Goal: Task Accomplishment & Management: Manage account settings

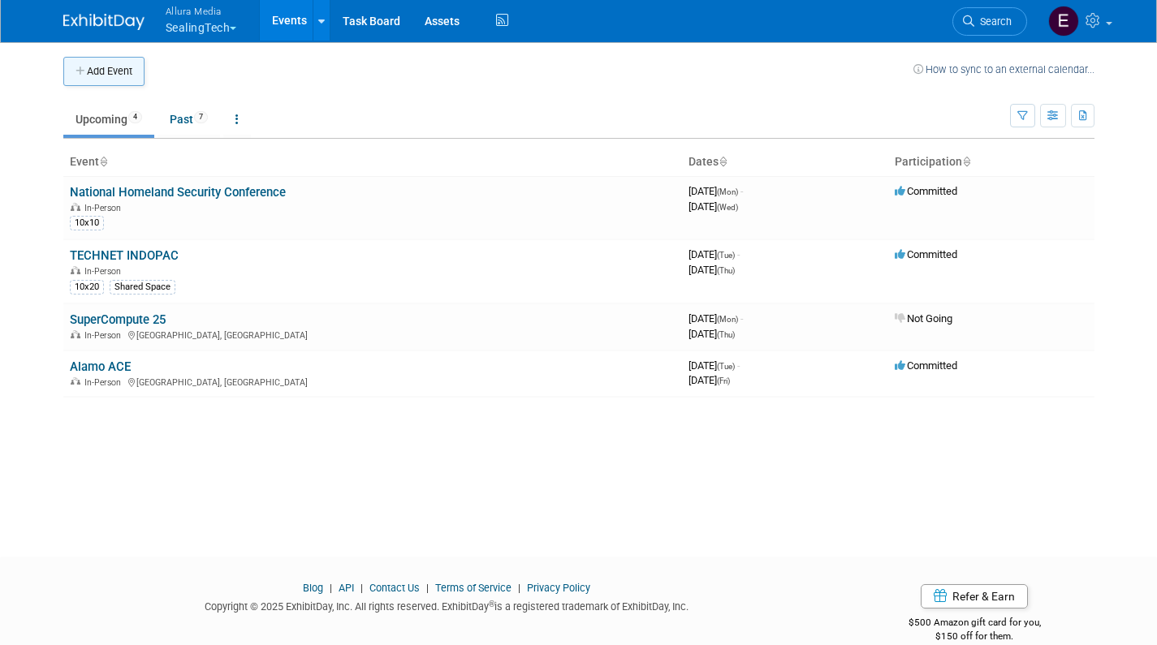
click at [107, 80] on button "Add Event" at bounding box center [103, 71] width 81 height 29
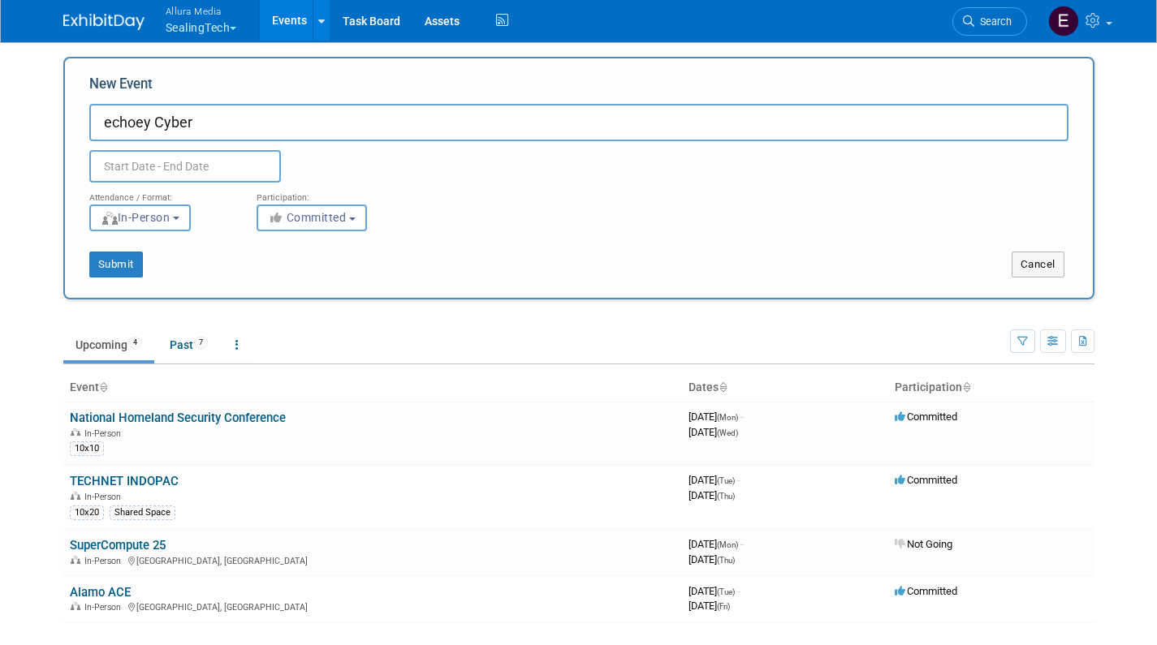
click at [113, 121] on input "echoey Cyber" at bounding box center [578, 122] width 979 height 37
type input "Technet Cyber"
click at [137, 164] on input "text" at bounding box center [185, 166] width 192 height 32
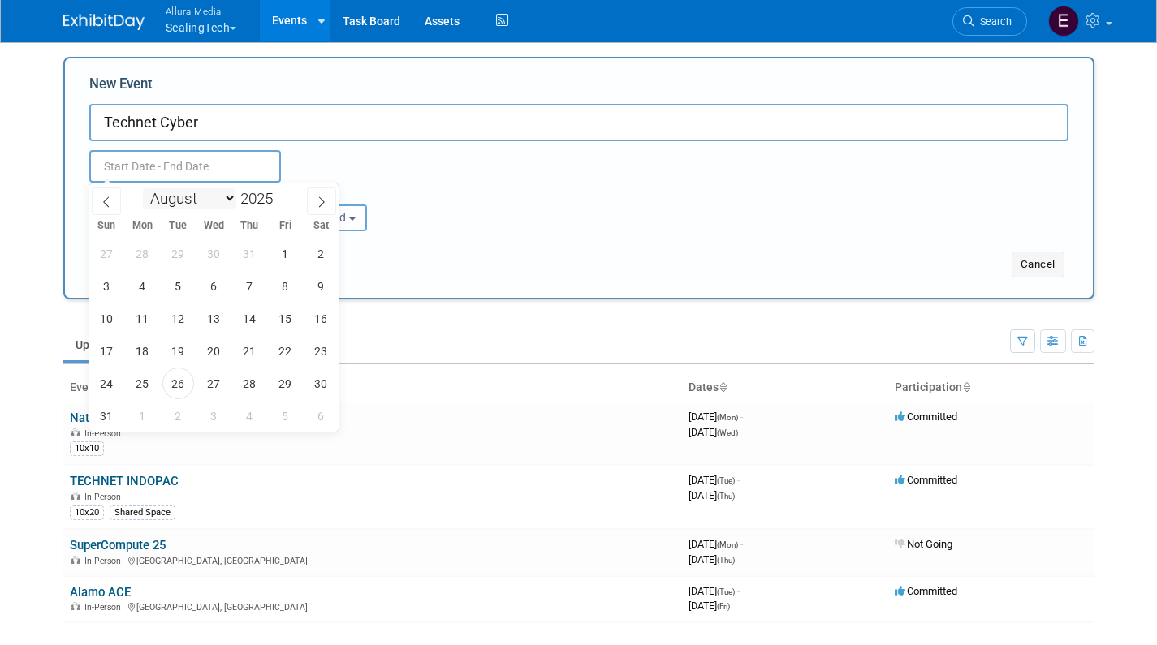
click at [190, 194] on select "January February March April May June July August September October November De…" at bounding box center [189, 198] width 93 height 20
select select "5"
click at [145, 257] on span "2" at bounding box center [143, 254] width 32 height 32
click at [214, 257] on span "4" at bounding box center [214, 254] width 32 height 32
type input "[DATE] to [DATE]"
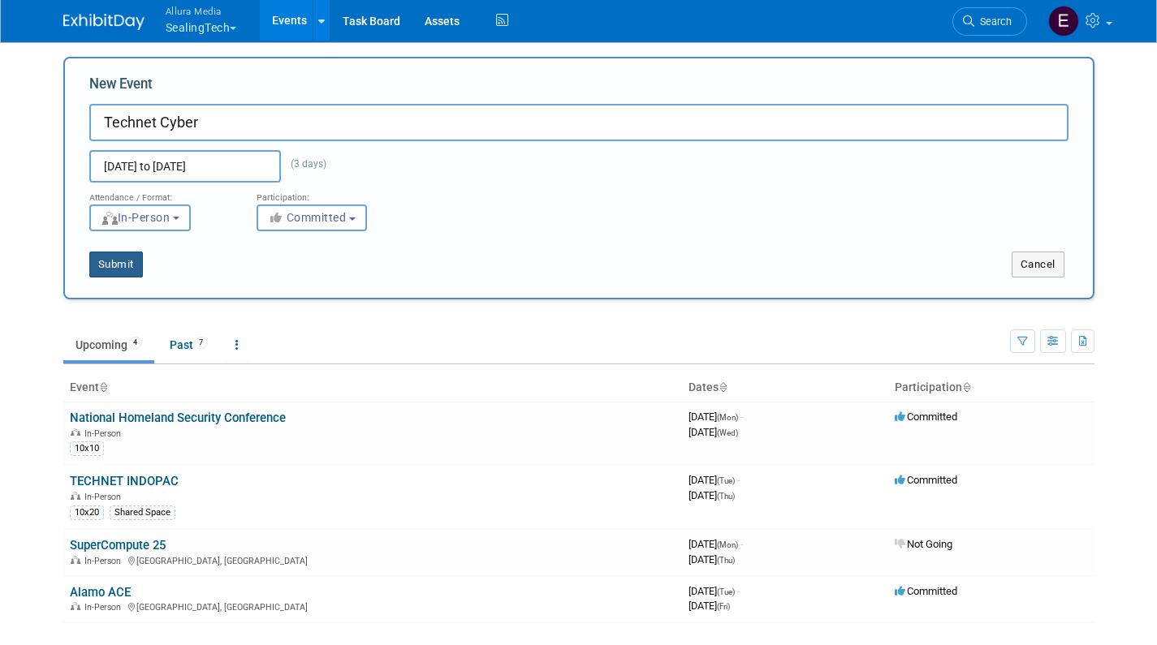
click at [123, 265] on button "Submit" at bounding box center [116, 265] width 54 height 26
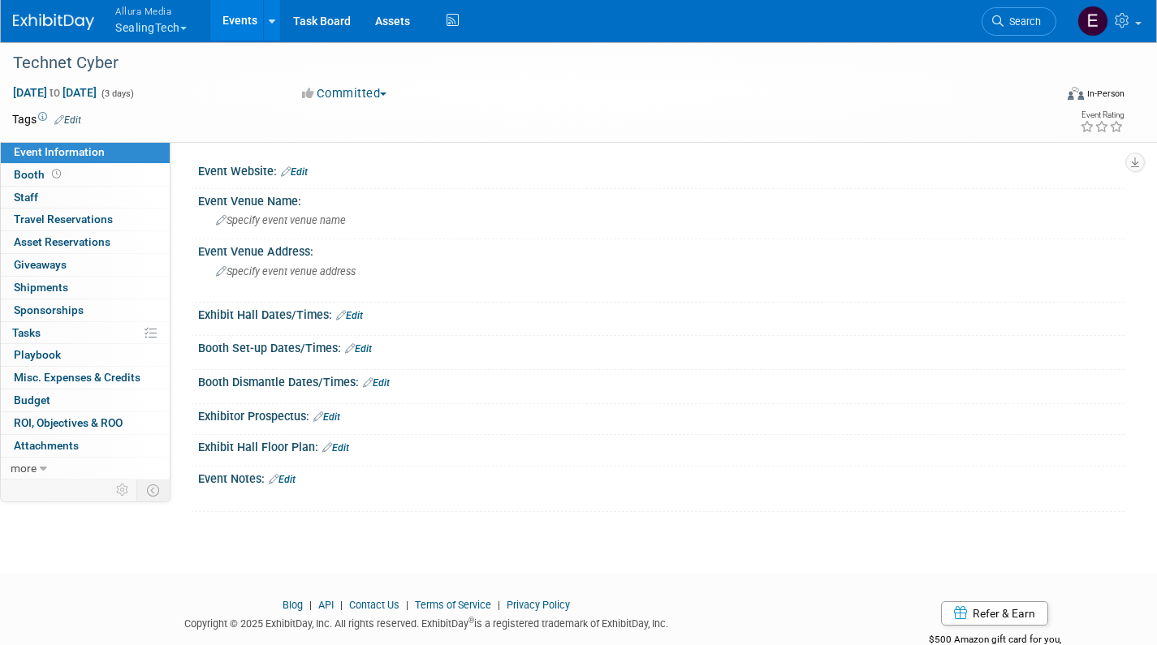
click at [301, 170] on link "Edit" at bounding box center [294, 171] width 27 height 11
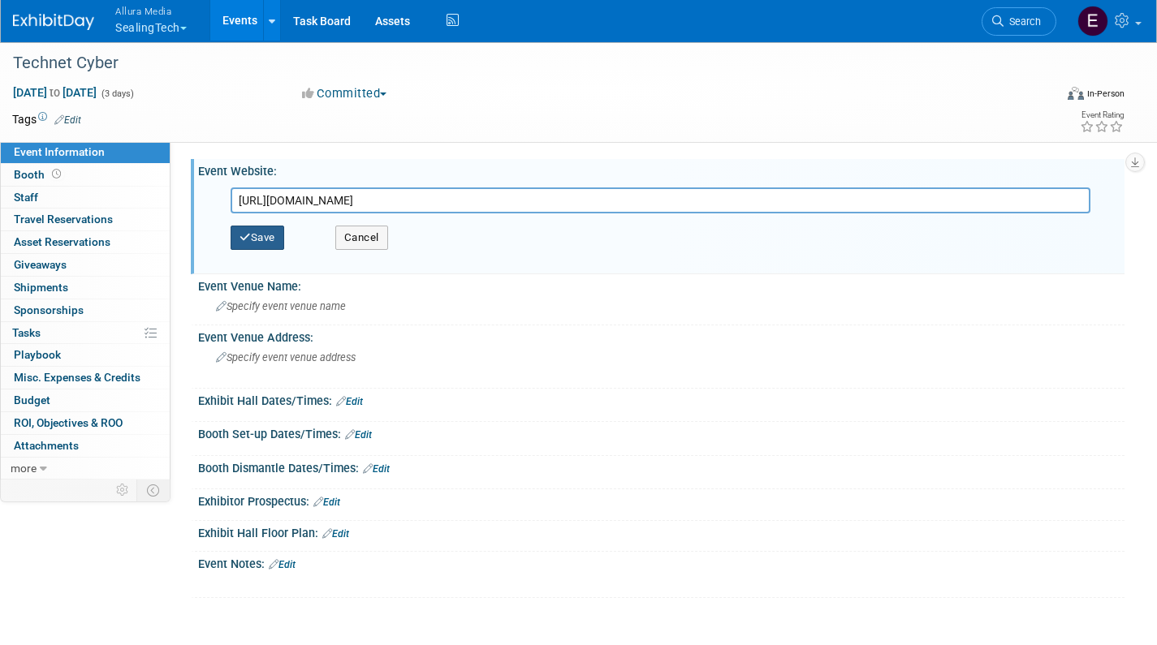
type input "https://events.afcea.org/afceacyber26/Public/enter.aspx"
click at [261, 239] on button "Save" at bounding box center [258, 238] width 54 height 24
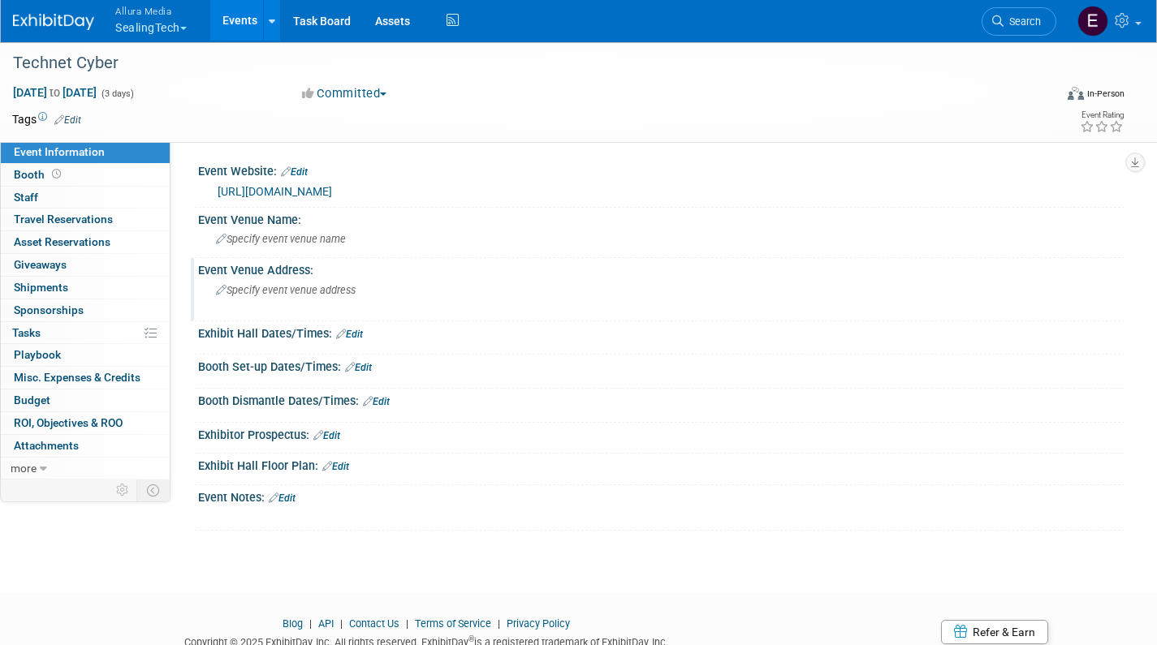
click at [309, 286] on span "Specify event venue address" at bounding box center [286, 290] width 140 height 12
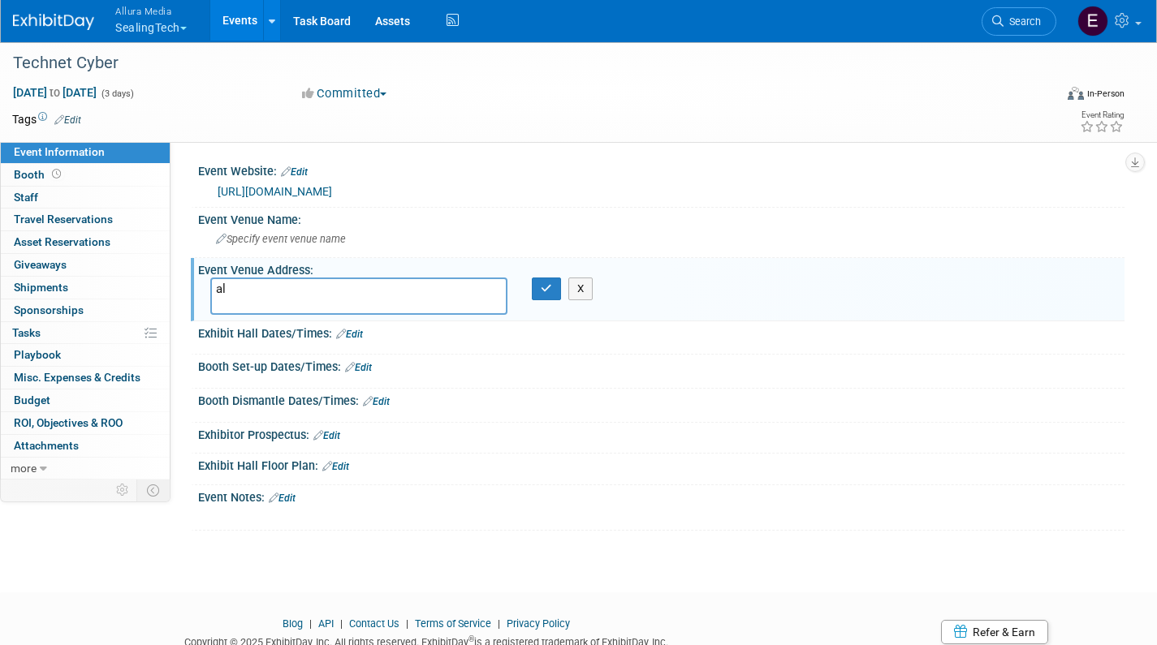
type textarea "a"
type textarea "[GEOGRAPHIC_DATA], [GEOGRAPHIC_DATA]"
click at [546, 287] on icon "button" at bounding box center [546, 288] width 11 height 11
